Goal: Find specific page/section: Find specific page/section

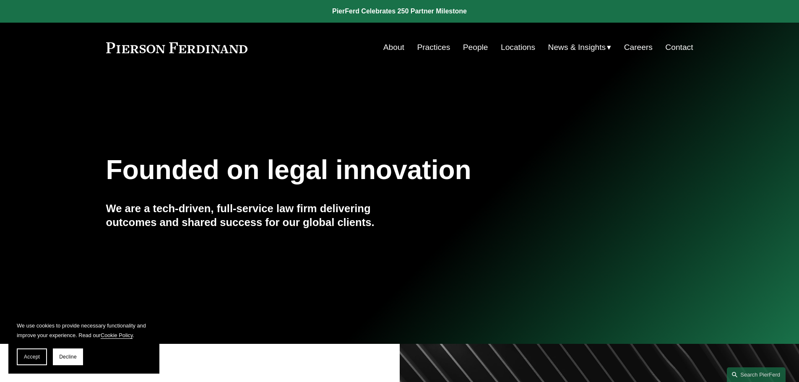
click at [471, 45] on link "People" at bounding box center [475, 47] width 25 height 16
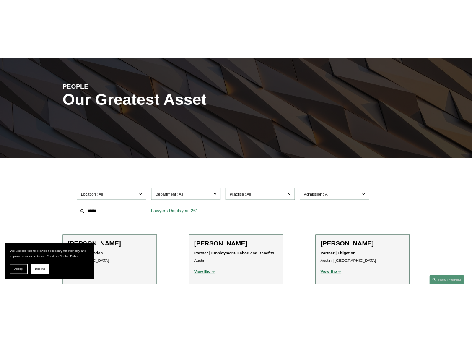
scroll to position [84, 0]
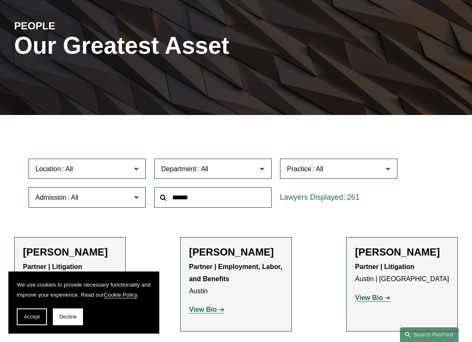
click at [250, 200] on input "text" at bounding box center [212, 197] width 117 height 21
type input "*******"
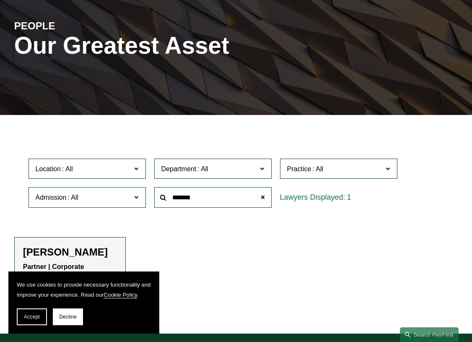
drag, startPoint x: 38, startPoint y: 309, endPoint x: 54, endPoint y: 287, distance: 27.0
click at [43, 310] on button "Accept" at bounding box center [32, 316] width 30 height 17
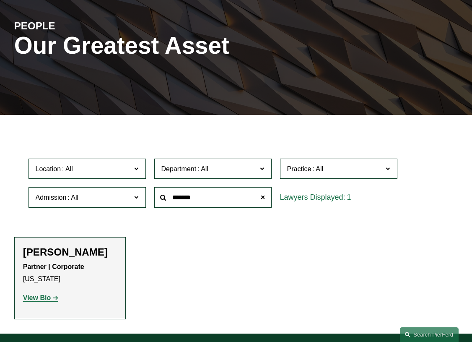
click at [66, 257] on h2 "Adriaan Grijns" at bounding box center [70, 252] width 94 height 12
click at [52, 298] on link "View Bio" at bounding box center [40, 297] width 35 height 7
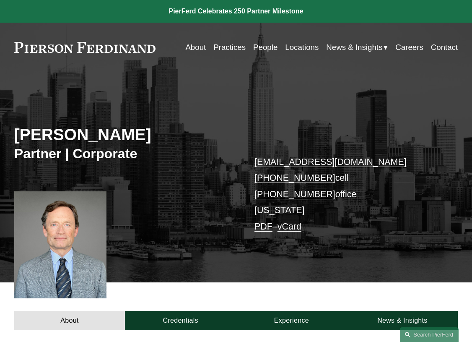
click at [258, 47] on link "People" at bounding box center [265, 47] width 24 height 16
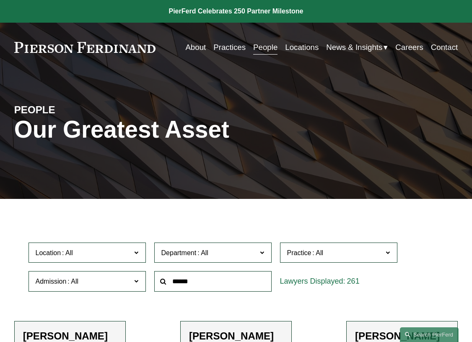
click at [239, 279] on input "text" at bounding box center [212, 281] width 117 height 21
type input "***"
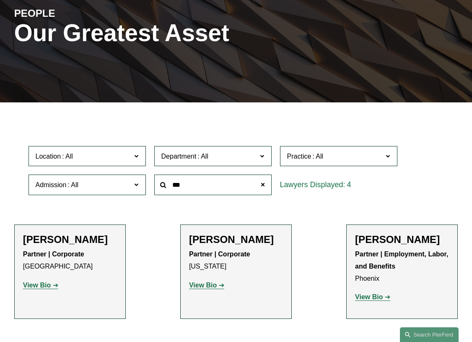
scroll to position [126, 0]
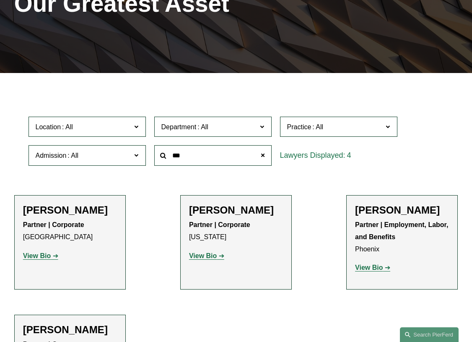
click at [204, 257] on strong "View Bio" at bounding box center [203, 255] width 28 height 7
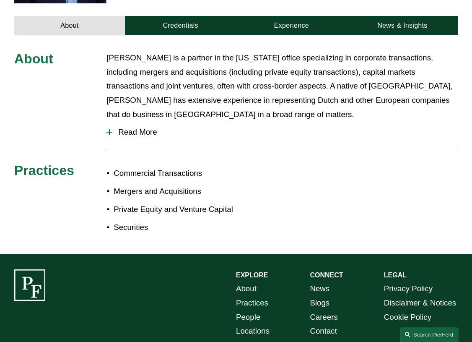
scroll to position [335, 0]
